Goal: Contribute content

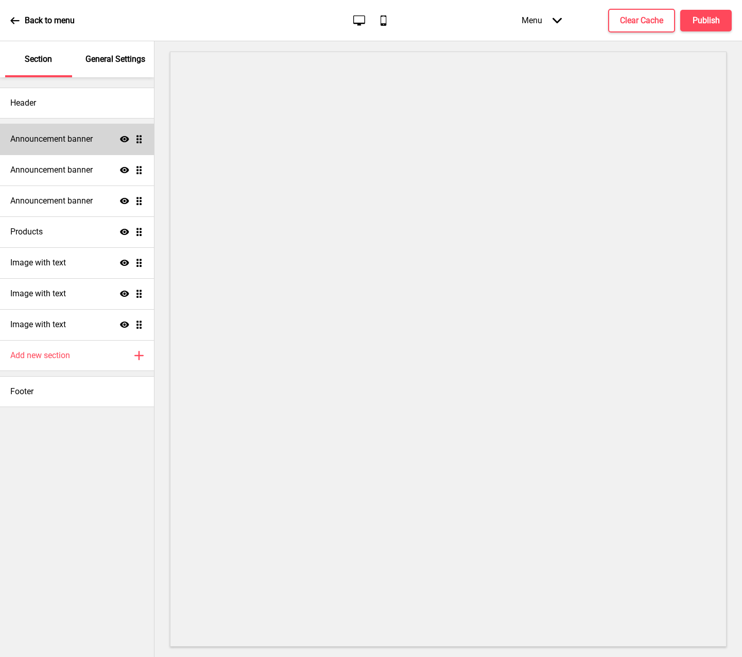
click at [81, 141] on h4 "Announcement banner" at bounding box center [51, 138] width 82 height 11
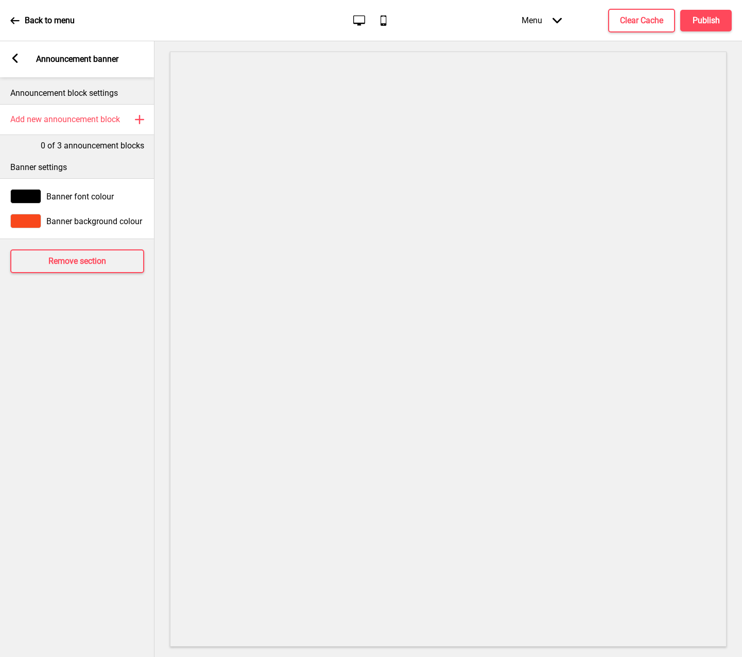
click at [8, 57] on div "Arrow left Announcement banner" at bounding box center [77, 59] width 154 height 36
click at [20, 60] on div "Arrow left Announcement banner" at bounding box center [77, 59] width 154 height 36
click at [12, 59] on rect at bounding box center [14, 58] width 9 height 9
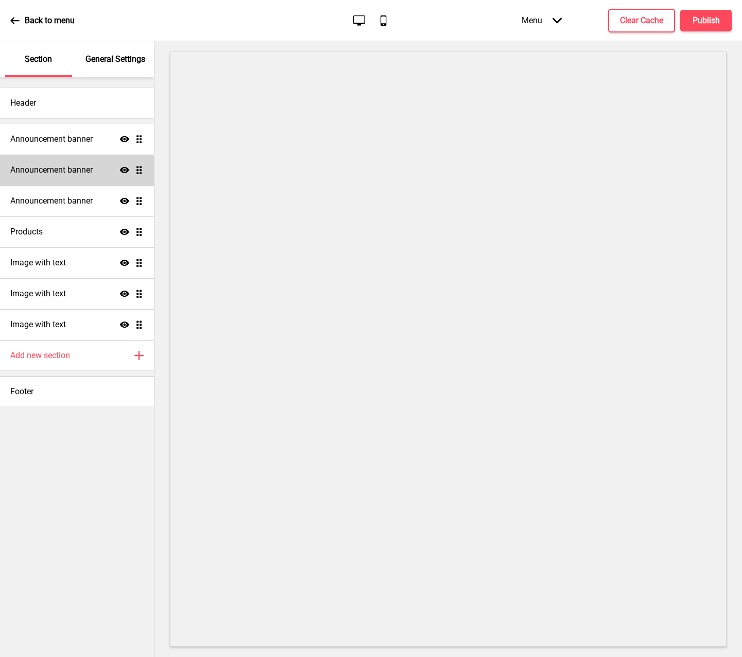
click at [68, 174] on h4 "Announcement banner" at bounding box center [51, 169] width 82 height 11
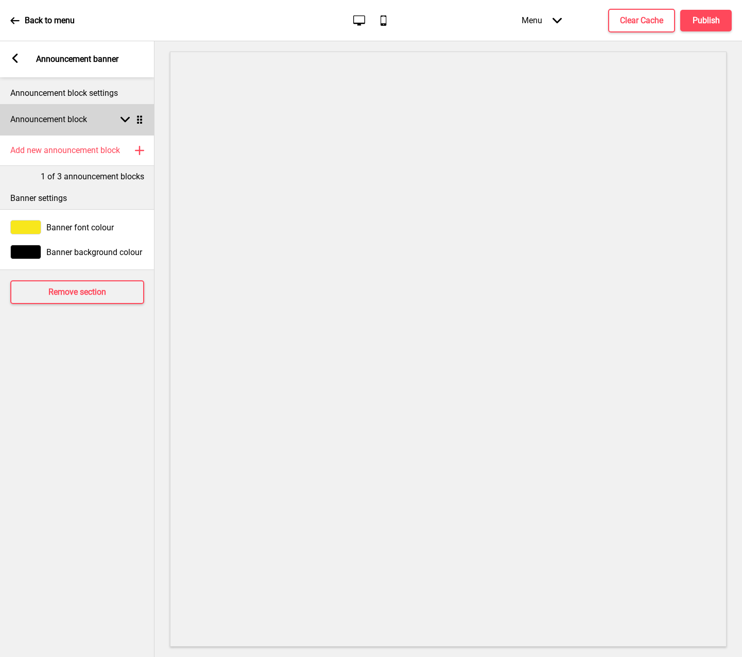
click at [127, 116] on rect at bounding box center [124, 119] width 9 height 9
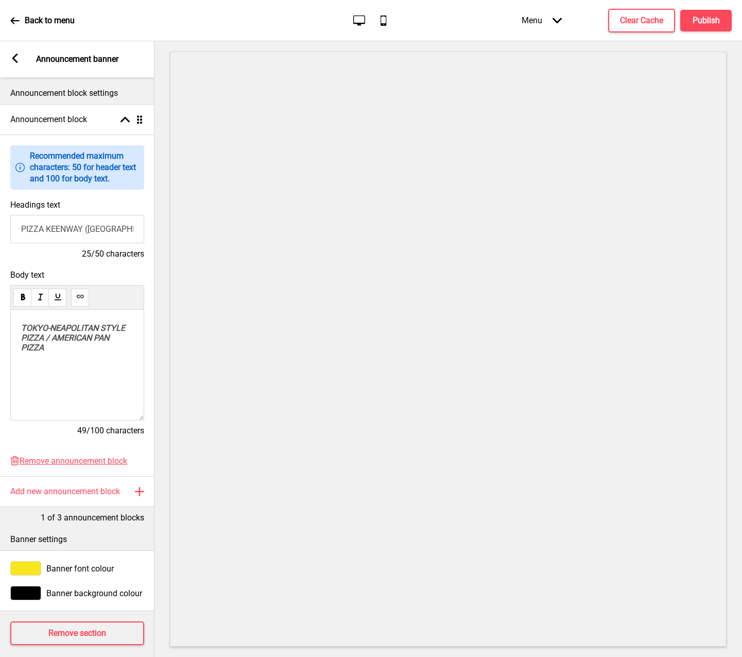
click at [12, 61] on rect at bounding box center [14, 58] width 9 height 9
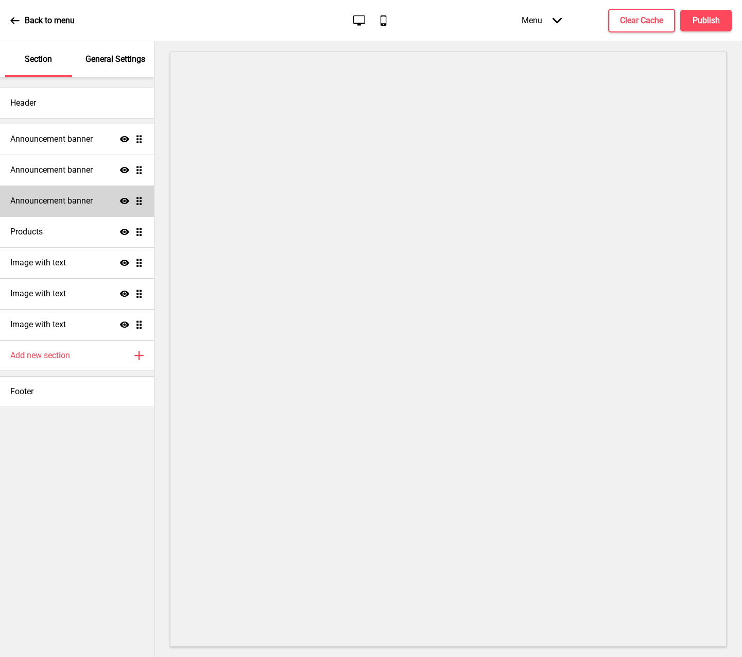
click at [93, 198] on h4 "Announcement banner" at bounding box center [51, 200] width 82 height 11
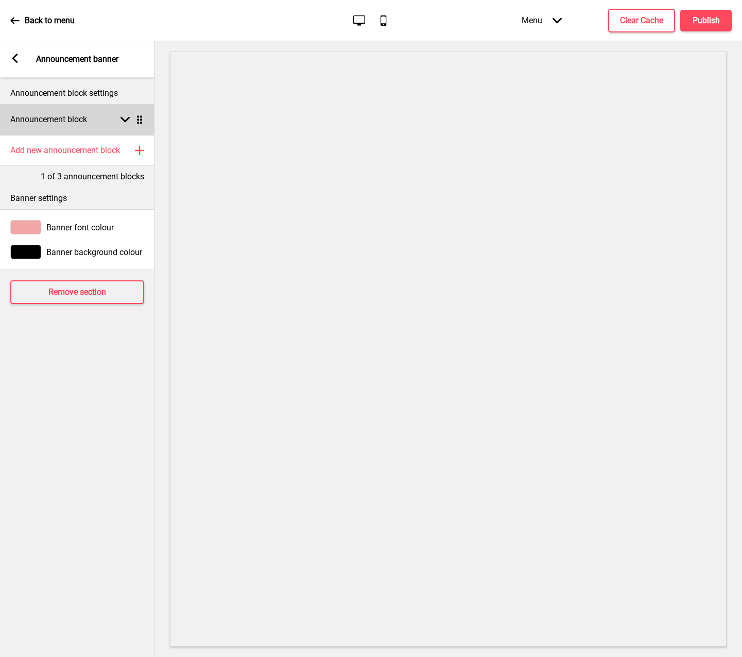
click at [125, 119] on rect at bounding box center [124, 119] width 9 height 9
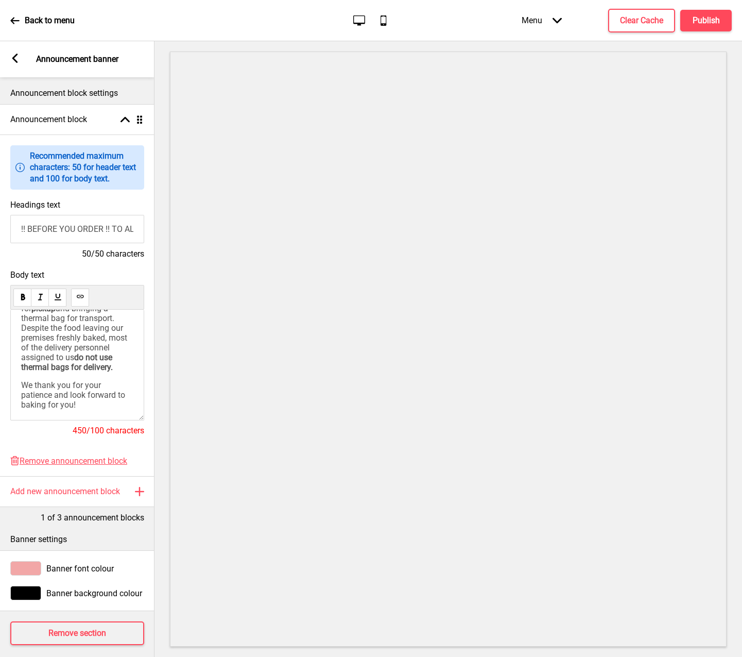
scroll to position [133, 0]
click at [102, 405] on div "During peak periods (weekends, public holidays, lunch and dinner) expect delays…" at bounding box center [77, 309] width 112 height 201
click at [140, 489] on icon at bounding box center [139, 491] width 8 height 8
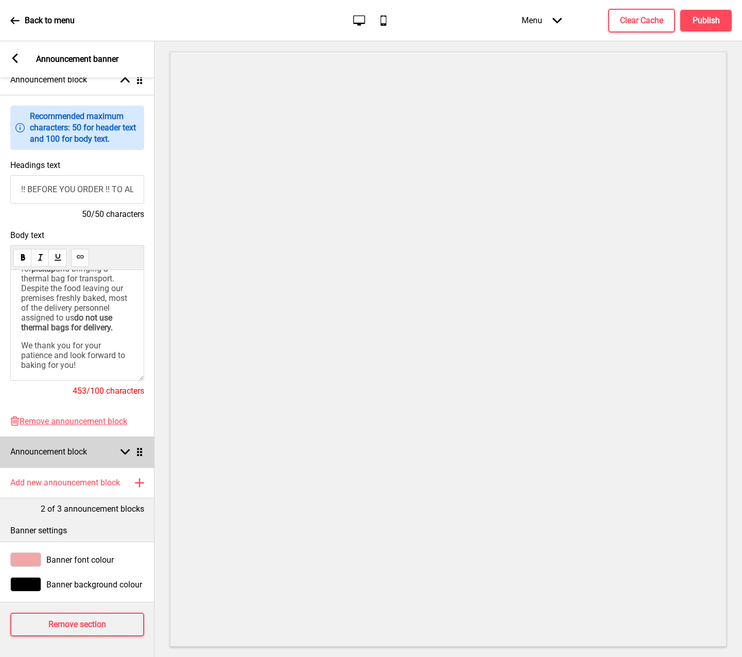
scroll to position [47, 0]
click at [125, 447] on rect at bounding box center [124, 451] width 9 height 9
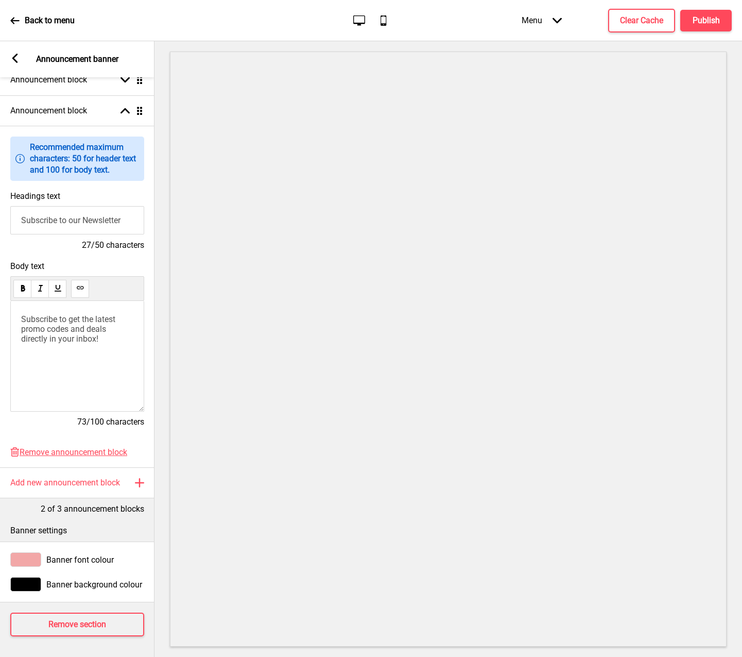
click at [87, 345] on div "Subscribe to get the latest promo codes and deals directly in your inbox!" at bounding box center [77, 356] width 134 height 111
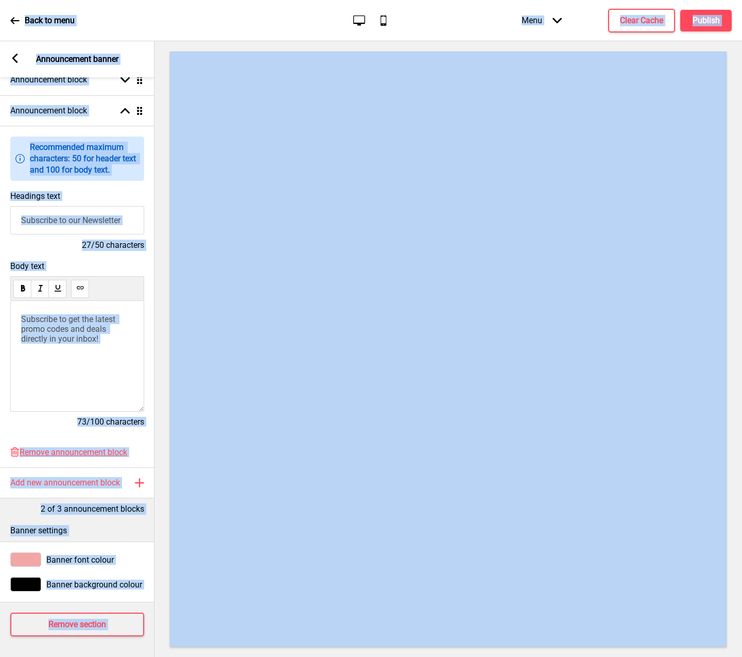
click at [81, 320] on span "Subscribe to get the latest promo codes and deals directly in your inbox!" at bounding box center [69, 328] width 96 height 29
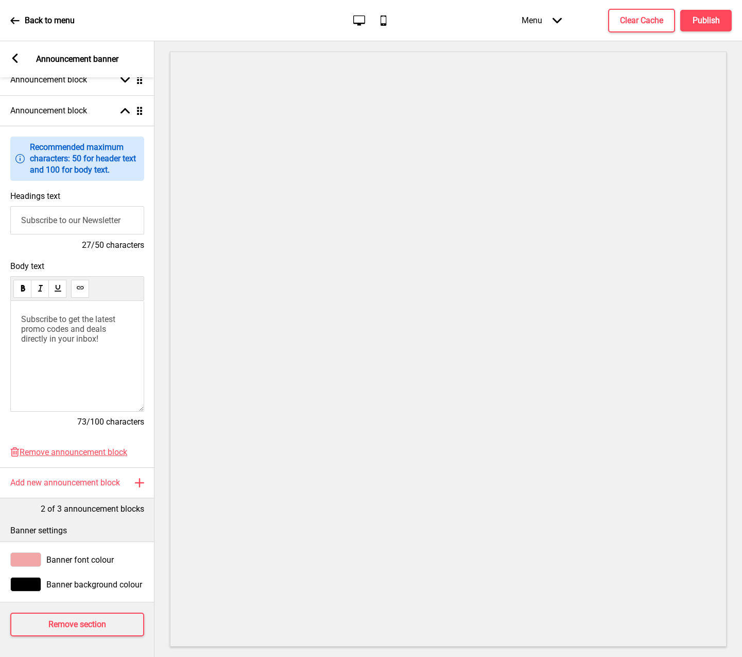
click at [79, 327] on span "Subscribe to get the latest promo codes and deals directly in your inbox!" at bounding box center [69, 328] width 96 height 29
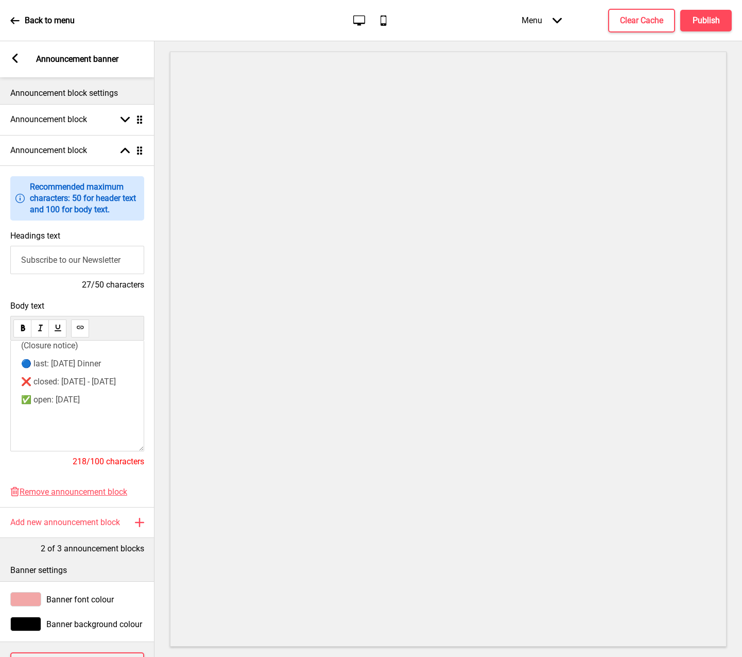
scroll to position [153, 0]
drag, startPoint x: 129, startPoint y: 256, endPoint x: 11, endPoint y: 259, distance: 118.0
click at [11, 259] on input "Subscribe to our Newsletter" at bounding box center [77, 260] width 134 height 28
type input "S"
click at [24, 258] on input "*SCHEDULE NOTICE*" at bounding box center [77, 260] width 134 height 28
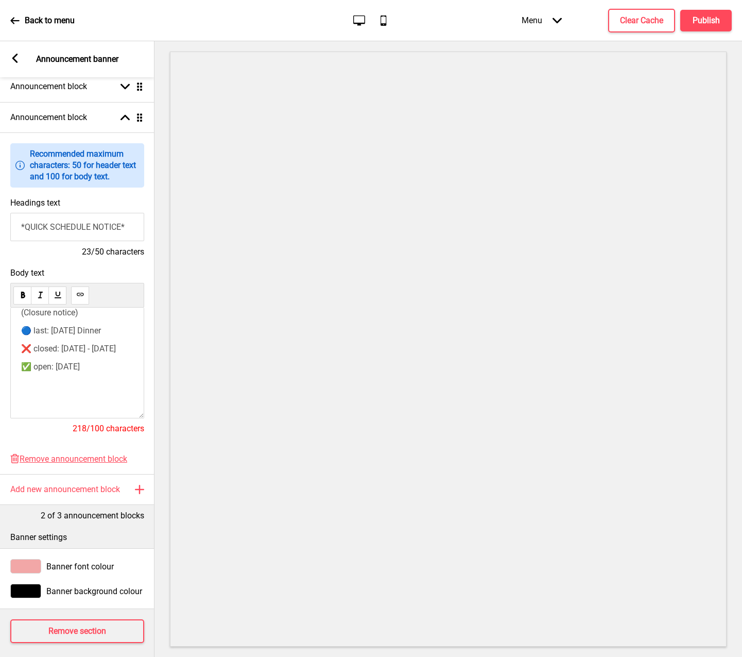
scroll to position [47, 0]
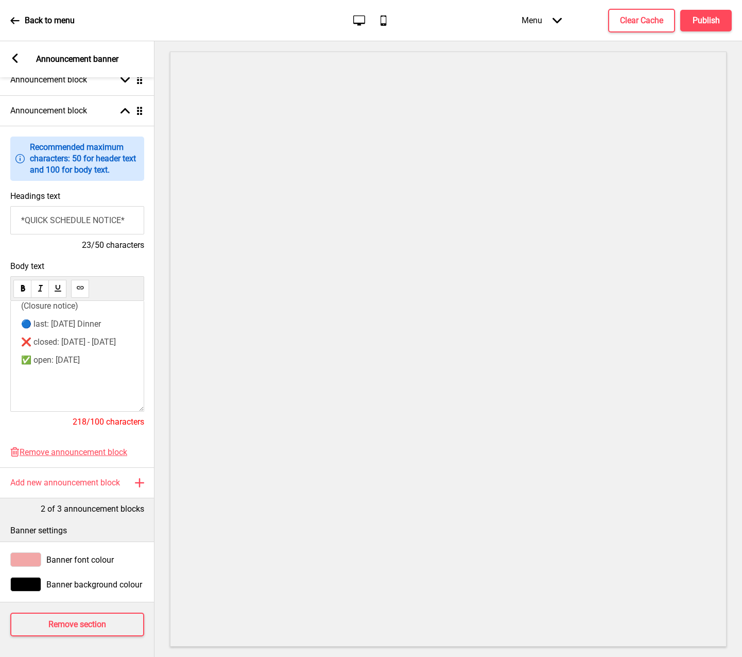
type input "*QUICK SCHEDULE NOTICE*"
click at [23, 323] on span "[DATE]: lunch open" at bounding box center [55, 328] width 68 height 10
click at [20, 318] on div "(This Week [DATE]-[DATE]) [DATE]: lunch open [DATE]: lunch open [DATE]: dinner …" at bounding box center [77, 356] width 134 height 111
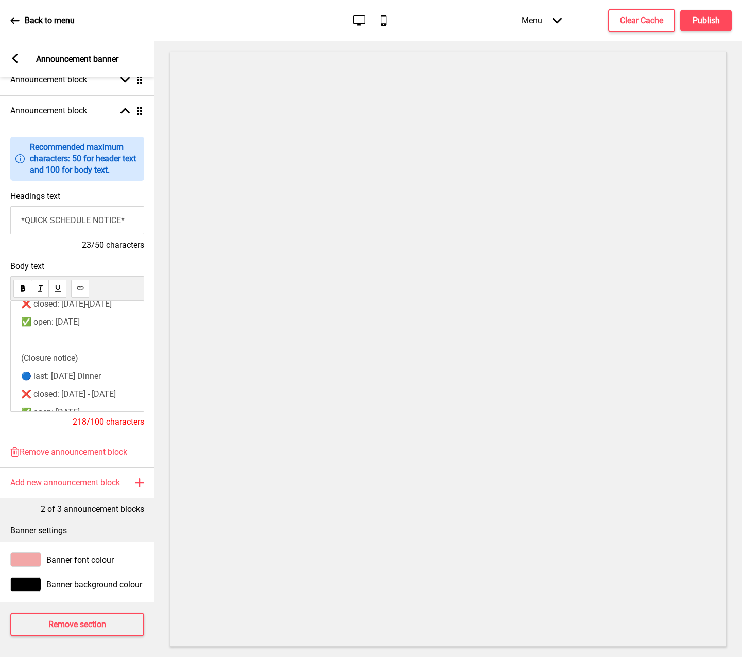
scroll to position [100, 0]
click at [24, 340] on span "(Closure notice)" at bounding box center [49, 345] width 57 height 10
click at [97, 341] on span "(Long Closure notice)" at bounding box center [60, 345] width 78 height 10
click at [98, 261] on span "Body text" at bounding box center [77, 266] width 134 height 10
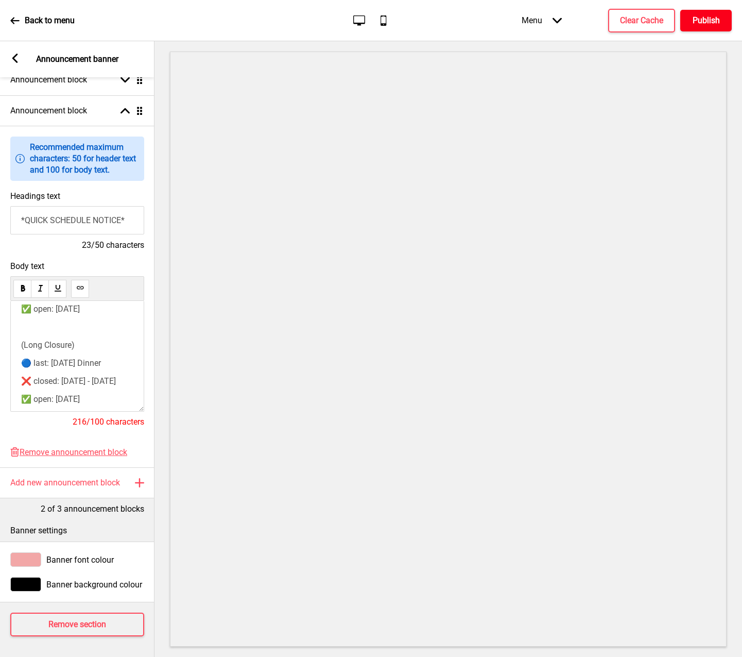
click at [711, 25] on h4 "Publish" at bounding box center [706, 20] width 27 height 11
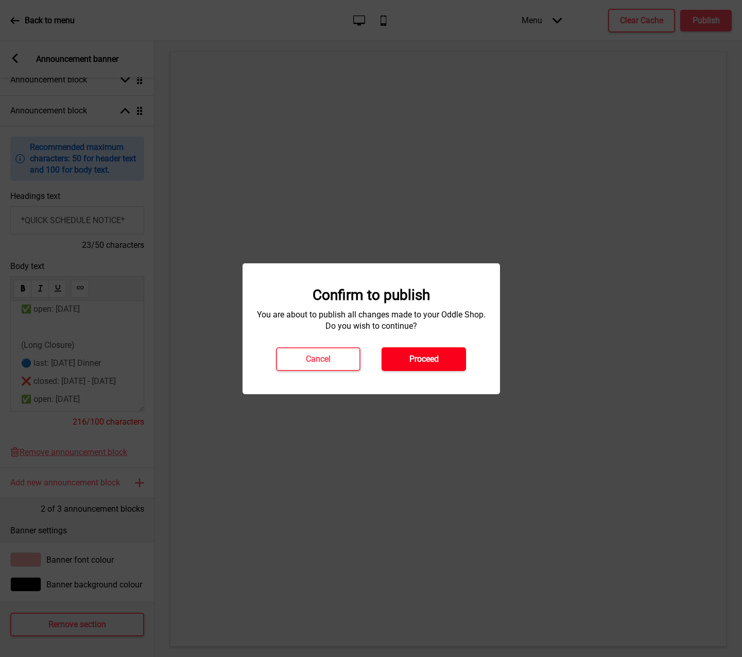
click at [425, 358] on h4 "Proceed" at bounding box center [423, 358] width 29 height 11
